Goal: Find specific page/section: Find specific page/section

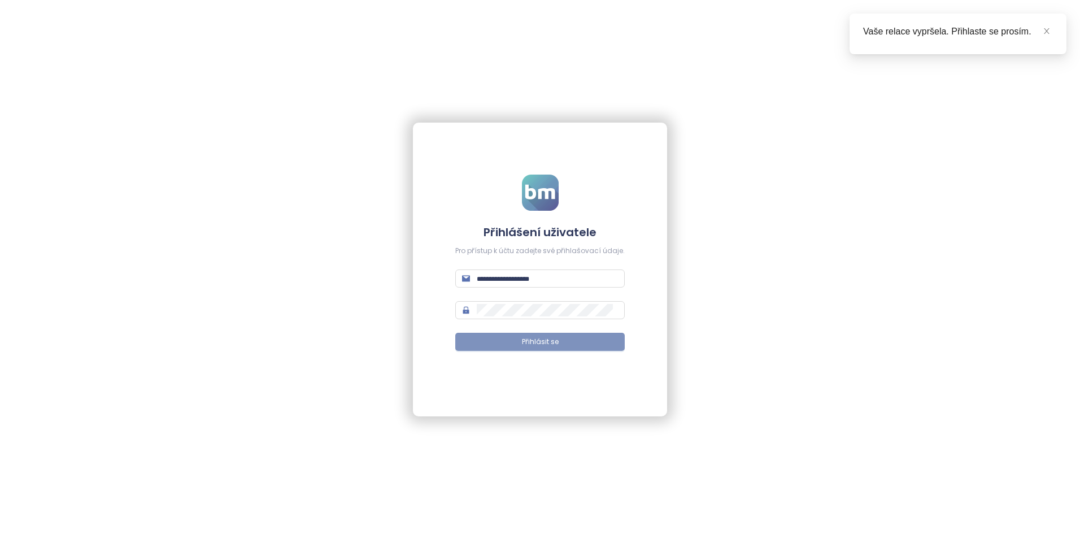
type input "**********"
click at [541, 337] on span "Přihlásit se" at bounding box center [540, 342] width 37 height 11
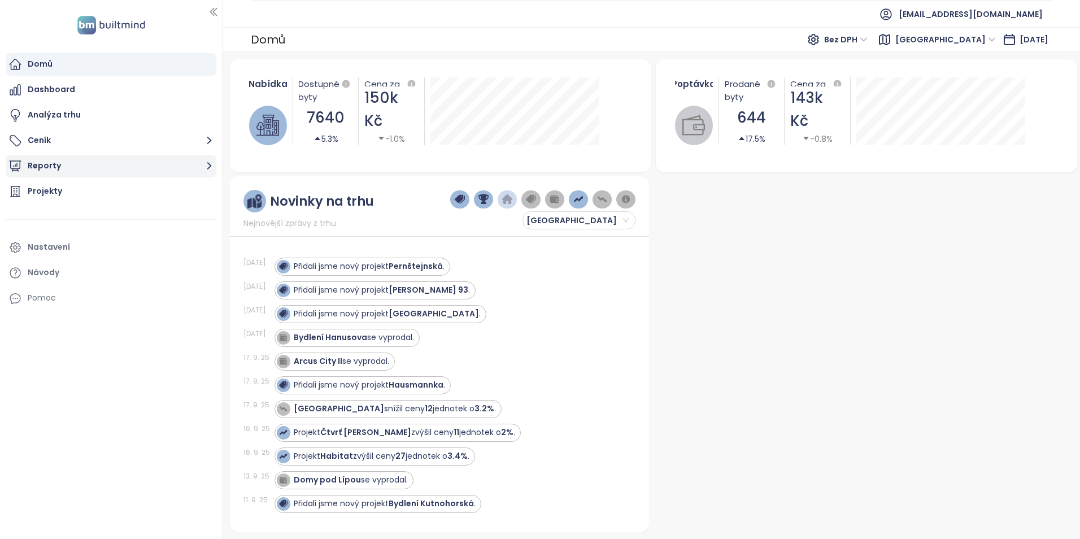
click at [49, 164] on button "Reporty" at bounding box center [111, 166] width 211 height 23
click at [43, 198] on div "Projekty" at bounding box center [45, 191] width 34 height 14
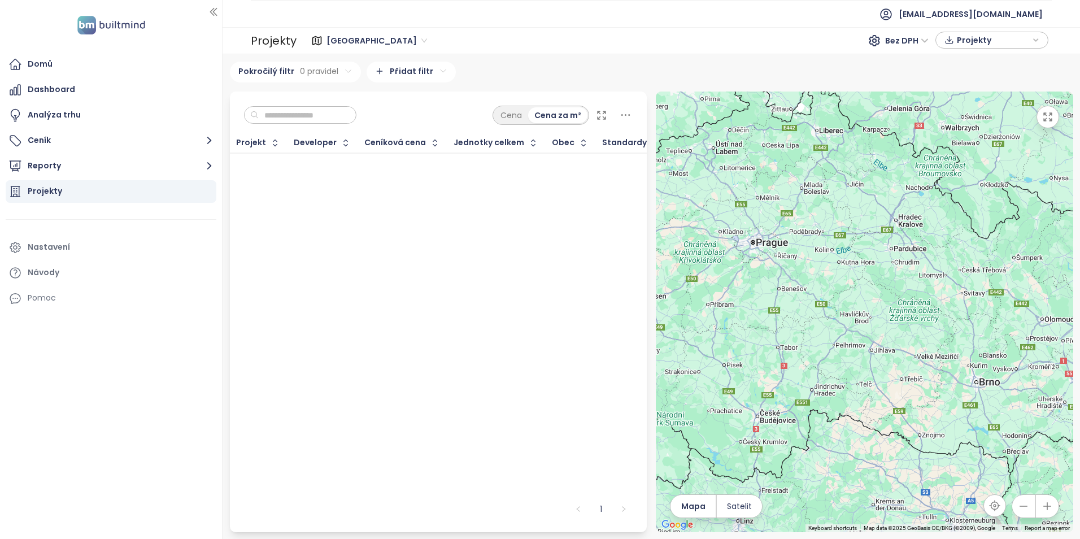
click at [397, 73] on html "Domů Dashboard Analýza trhu Ceník Reporty Projekty Nastavení Návody Pomoc akviz…" at bounding box center [540, 269] width 1080 height 539
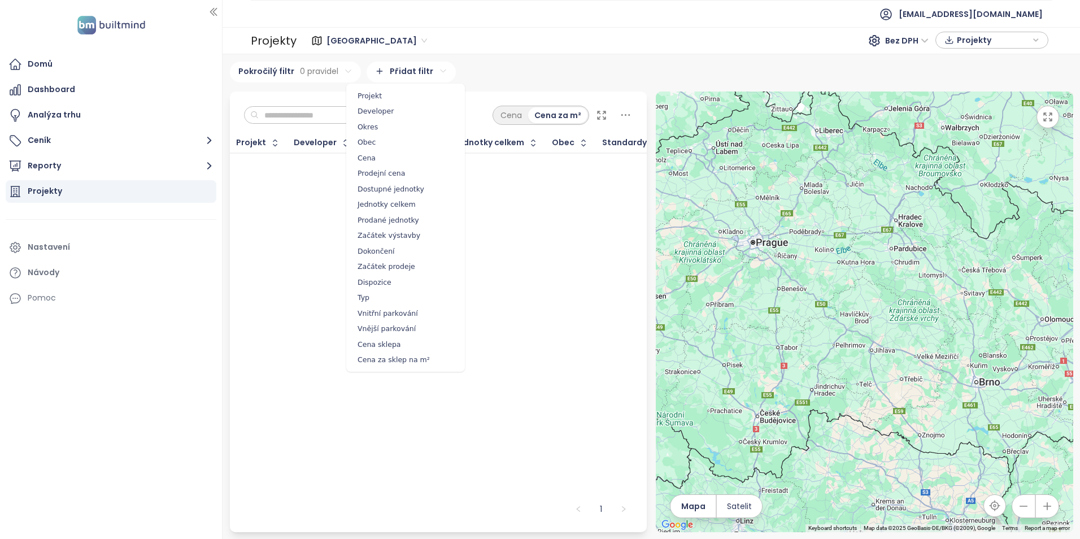
click at [375, 113] on span "Developer" at bounding box center [405, 111] width 113 height 16
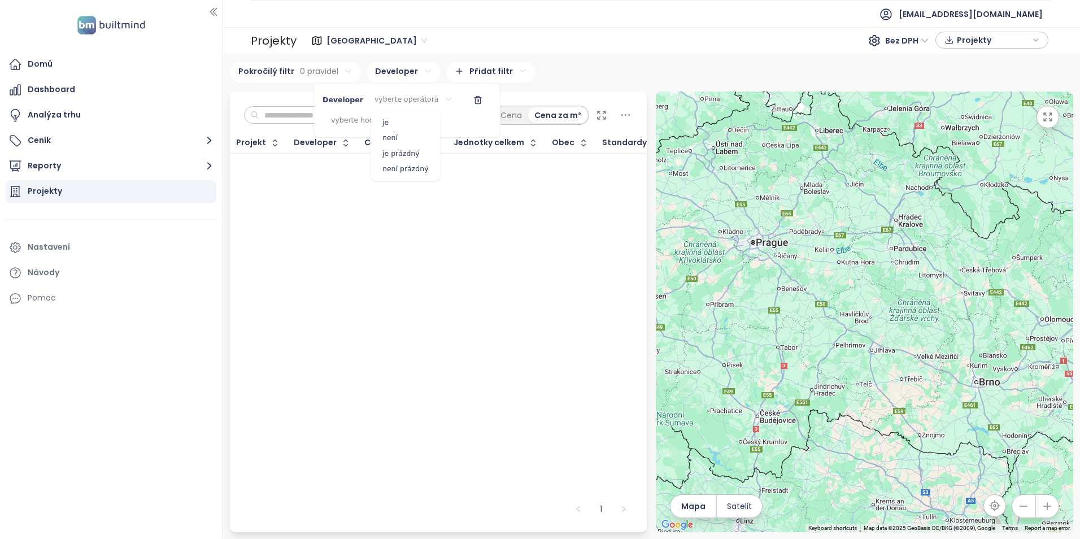
click at [392, 99] on html "Domů Dashboard Analýza trhu Ceník Reporty Projekty Nastavení Návody Pomoc akviz…" at bounding box center [540, 269] width 1080 height 539
click at [390, 116] on span "je" at bounding box center [405, 123] width 63 height 16
click at [356, 116] on html "Domů Dashboard Analýza trhu Ceník Reporty Projekty Nastavení Návody Pomoc akviz…" at bounding box center [540, 269] width 1080 height 539
click at [376, 146] on input at bounding box center [388, 147] width 77 height 16
click at [383, 169] on span "Resetovat výběr" at bounding box center [409, 166] width 60 height 10
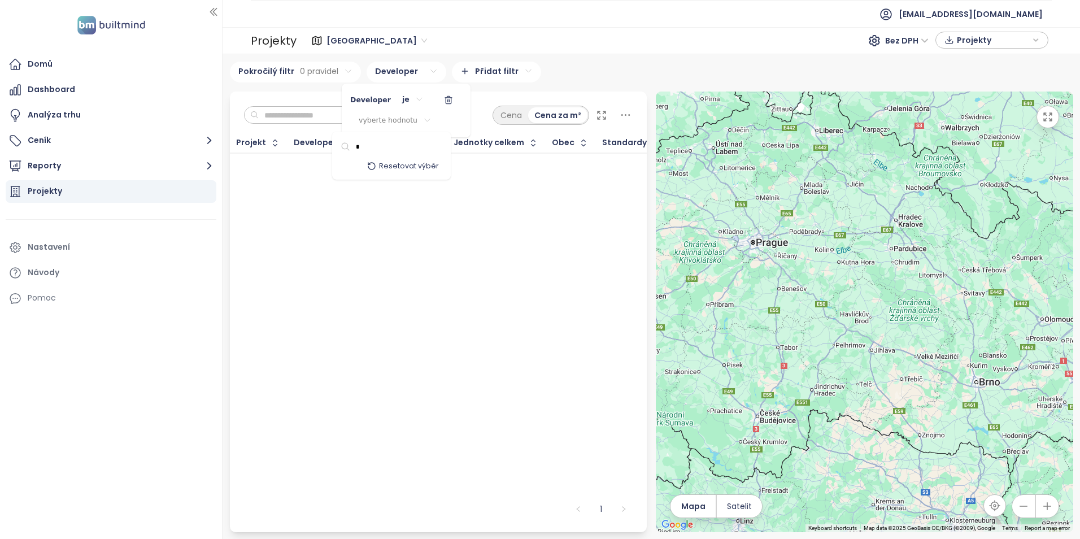
click at [376, 162] on icon "button" at bounding box center [371, 166] width 9 height 9
click at [371, 142] on input "*" at bounding box center [388, 147] width 77 height 16
type input "*****"
click at [414, 162] on button "Resetovat výběr" at bounding box center [403, 166] width 90 height 18
click at [412, 167] on span "Resetovat výběr" at bounding box center [409, 166] width 60 height 10
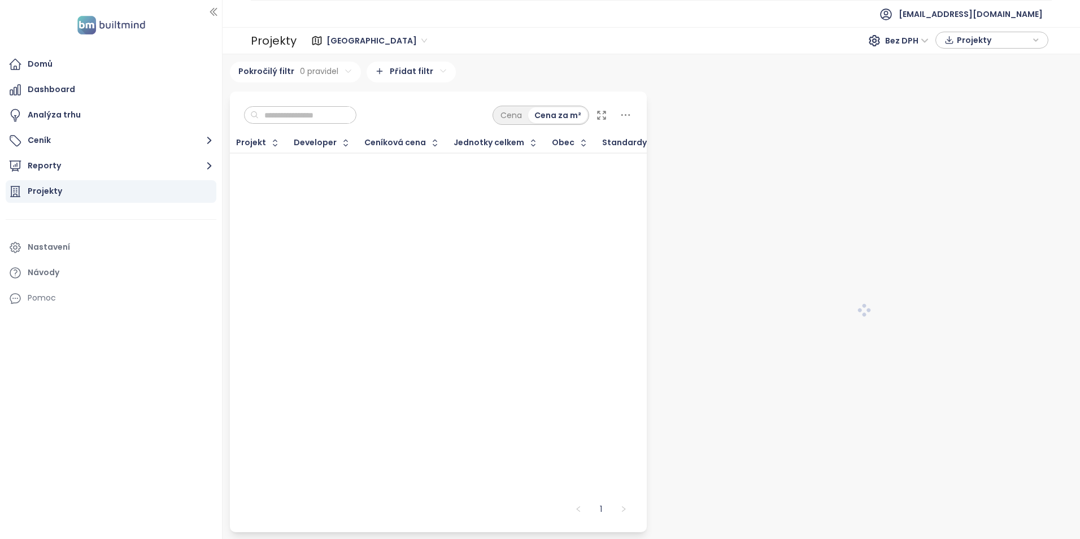
click at [391, 73] on html "Domů Dashboard Analýza trhu Ceník Reporty Projekty Nastavení Návody Pomoc [EMAI…" at bounding box center [540, 269] width 1080 height 539
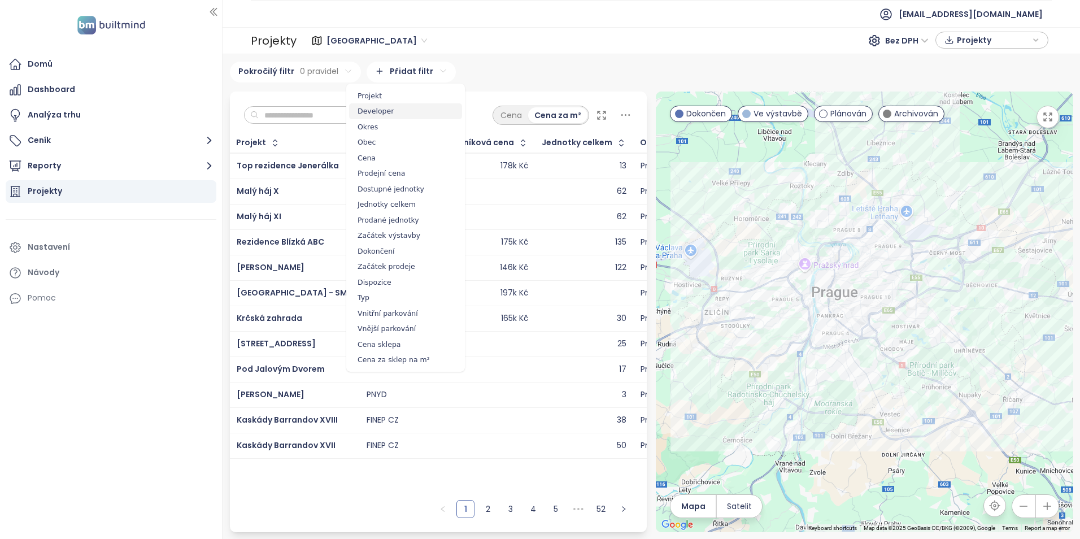
click at [368, 110] on span "Developer" at bounding box center [405, 111] width 113 height 16
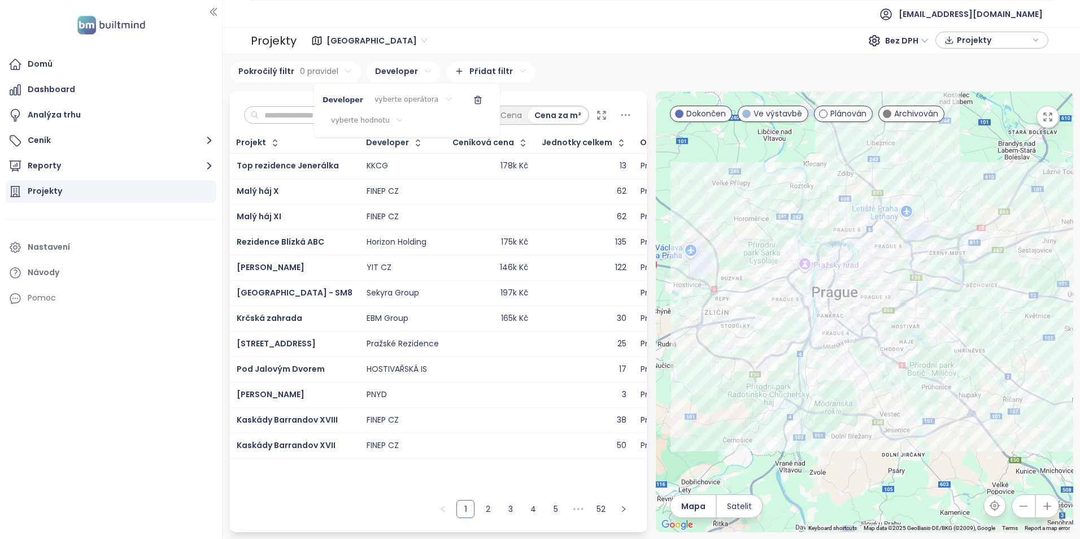
click at [403, 99] on html "Domů Dashboard Analýza trhu Ceník Reporty Projekty Nastavení Návody Pomoc [EMAI…" at bounding box center [540, 269] width 1080 height 539
drag, startPoint x: 389, startPoint y: 121, endPoint x: 363, endPoint y: 122, distance: 26.6
click at [388, 121] on span "je" at bounding box center [405, 123] width 63 height 16
click at [363, 119] on html "Domů Dashboard Analýza trhu Ceník Reporty Projekty Nastavení Návody Pomoc [EMAI…" at bounding box center [540, 269] width 1080 height 539
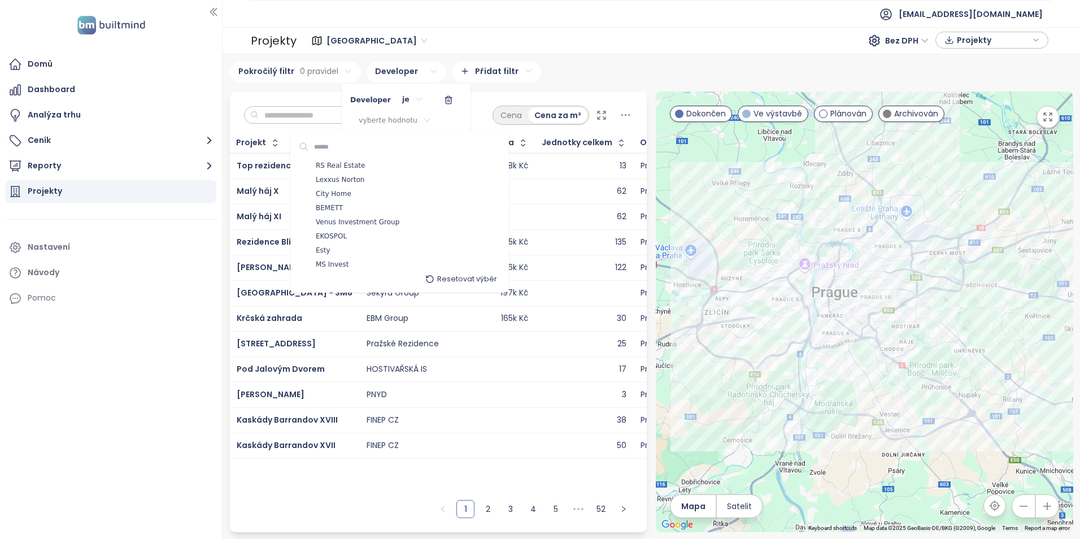
scroll to position [226, 0]
click at [328, 142] on input at bounding box center [346, 147] width 77 height 16
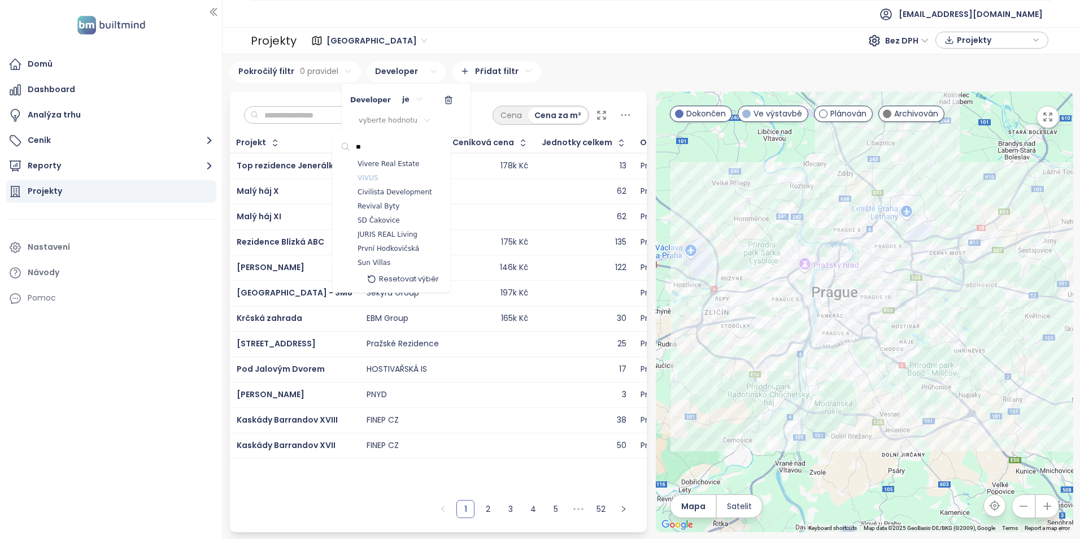
type input "**"
click at [364, 179] on span "VIVUS" at bounding box center [368, 178] width 20 height 11
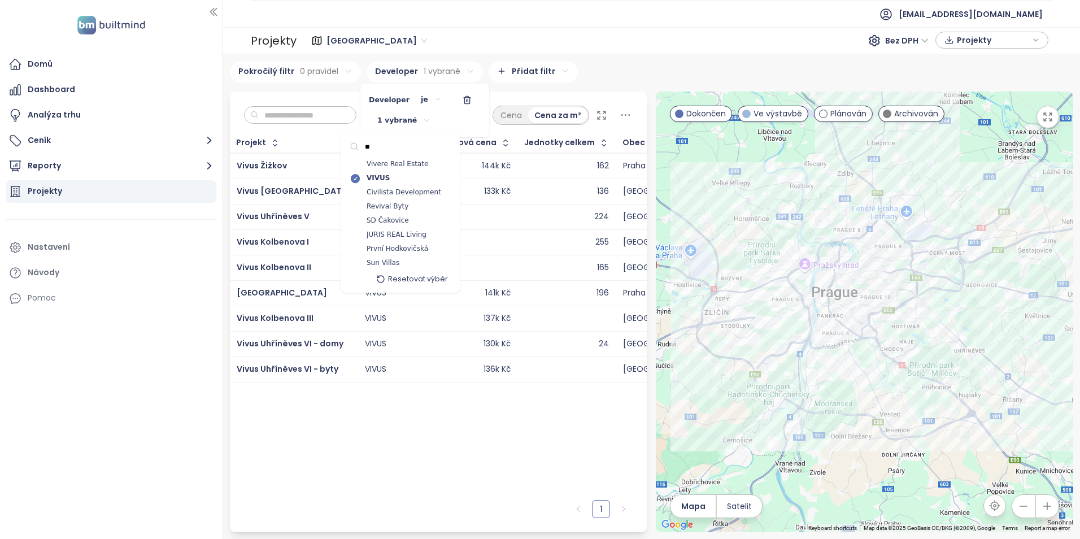
click at [366, 459] on html "Domů Dashboard Analýza trhu Ceník Reporty Projekty Nastavení Návody Pomoc [EMAI…" at bounding box center [540, 269] width 1080 height 539
